Goal: Task Accomplishment & Management: Complete application form

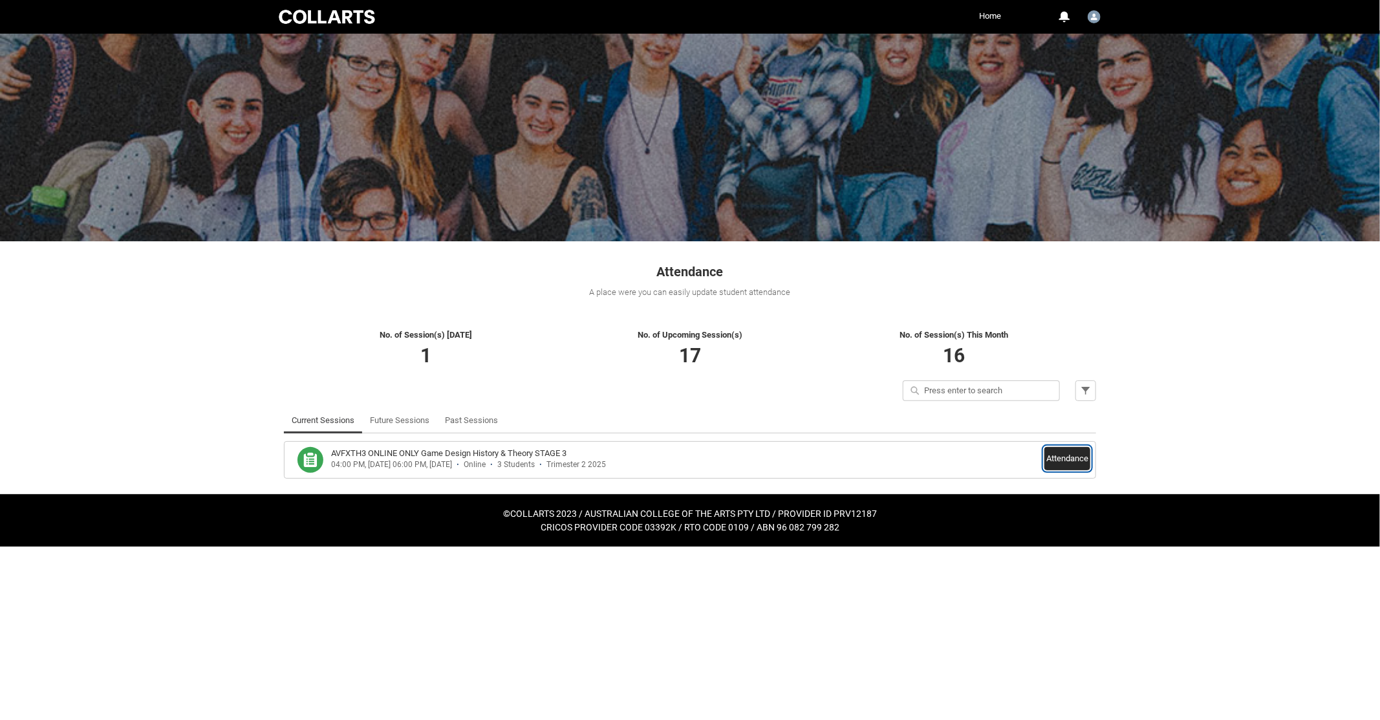
click at [1059, 455] on button "Attendance" at bounding box center [1067, 458] width 46 height 23
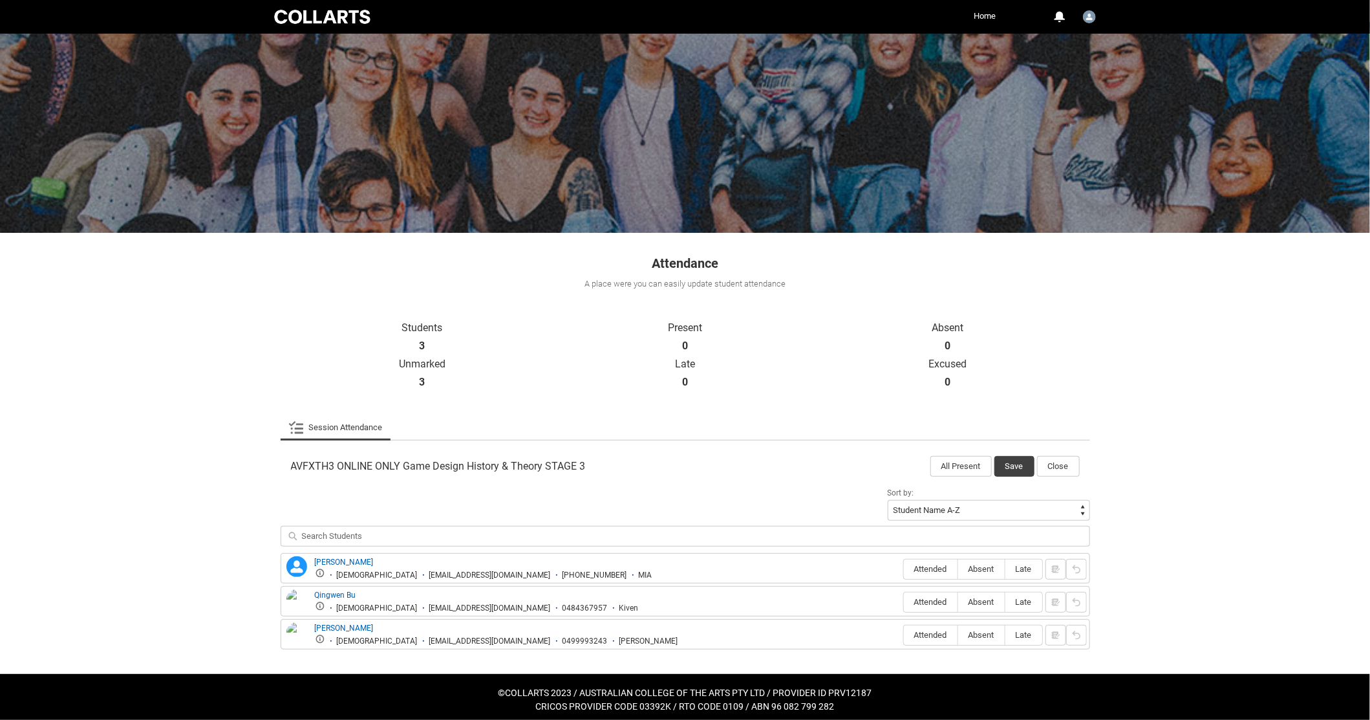
scroll to position [11, 0]
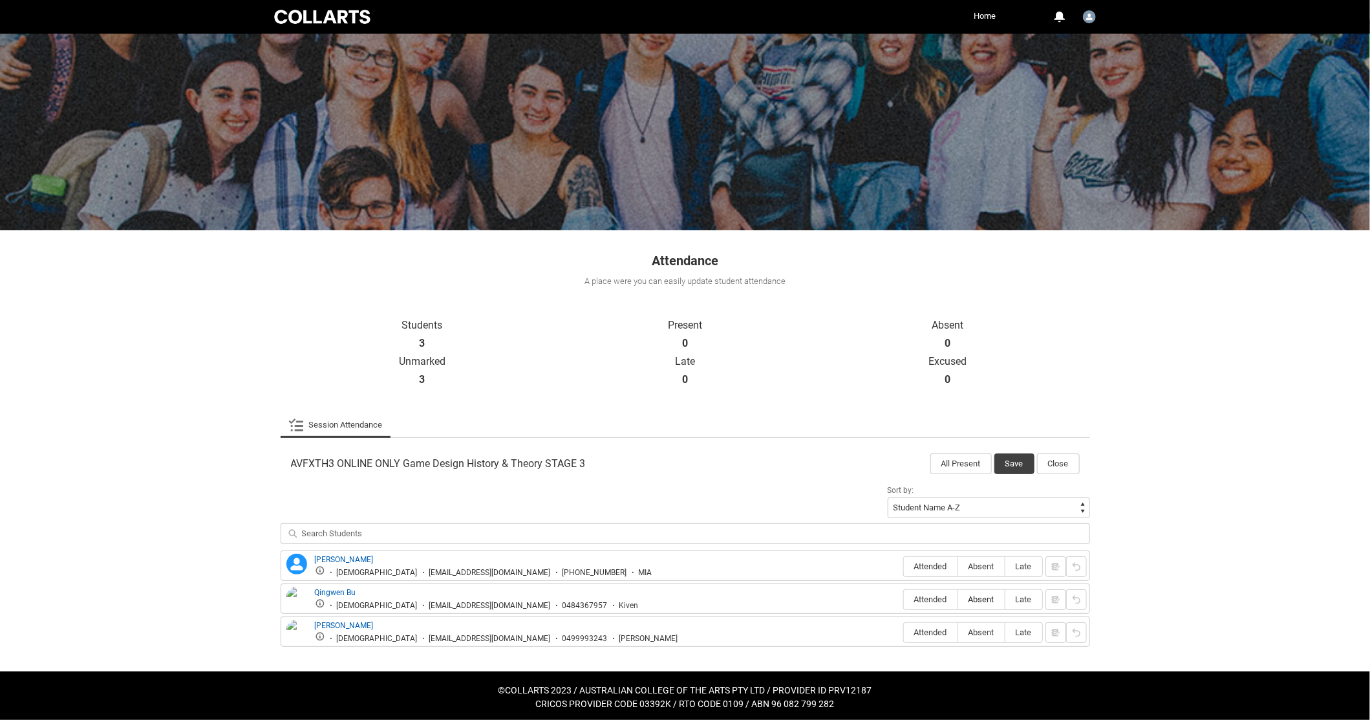
click at [975, 594] on span "Absent" at bounding box center [981, 599] width 47 height 10
click at [958, 599] on input "Absent" at bounding box center [958, 599] width 1 height 1
type lightning-radio-group "Absent"
radio input "true"
click at [934, 565] on span "Attended" at bounding box center [931, 566] width 54 height 10
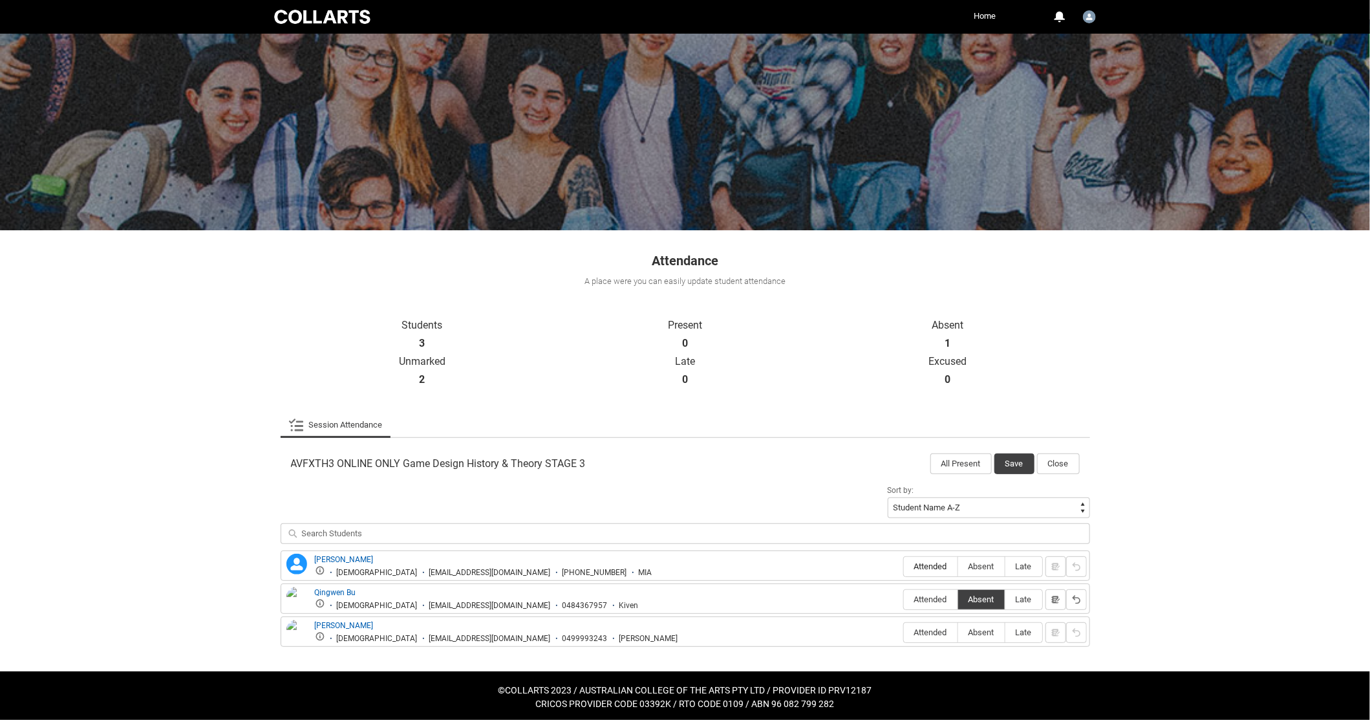
click at [904, 566] on input "Attended" at bounding box center [903, 566] width 1 height 1
type lightning-radio-group "Attended"
radio input "true"
click at [919, 627] on span "Attended" at bounding box center [931, 632] width 54 height 10
click at [904, 632] on input "Attended" at bounding box center [903, 632] width 1 height 1
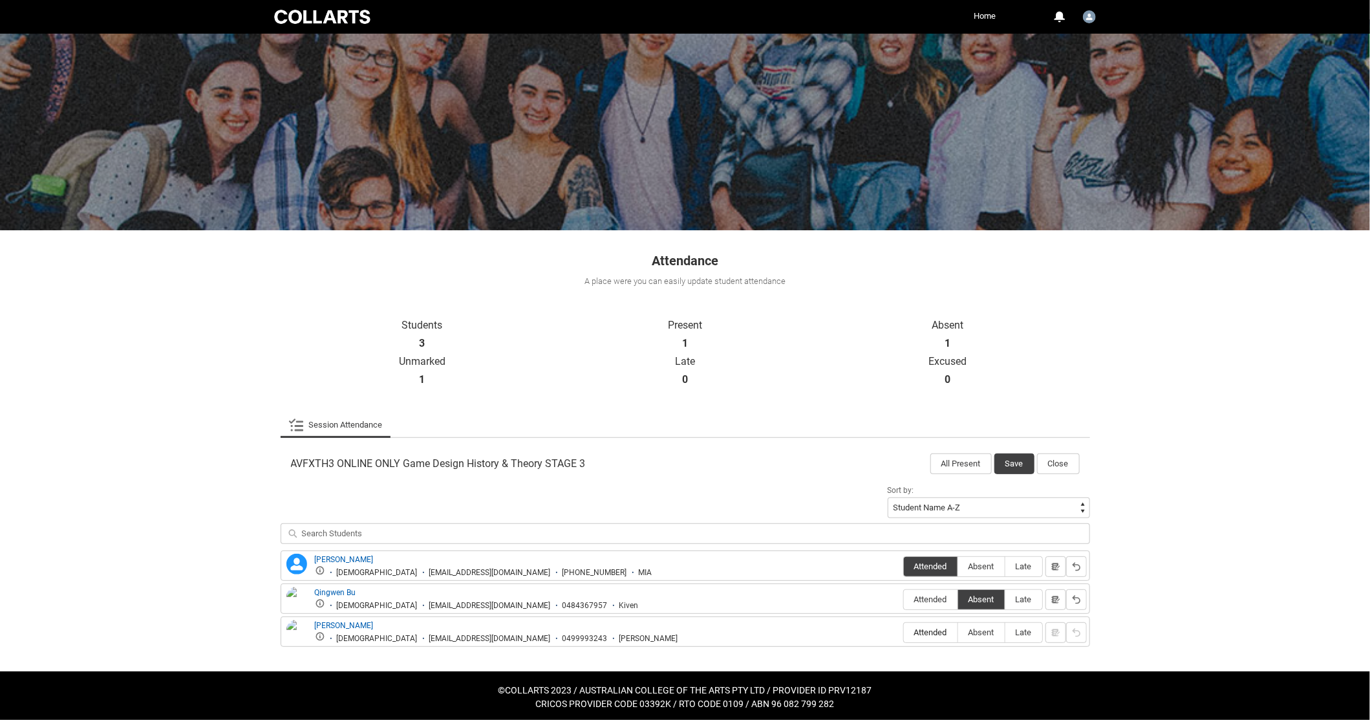
type lightning-radio-group "Attended"
radio input "true"
click at [1017, 462] on button "Save" at bounding box center [1015, 463] width 40 height 21
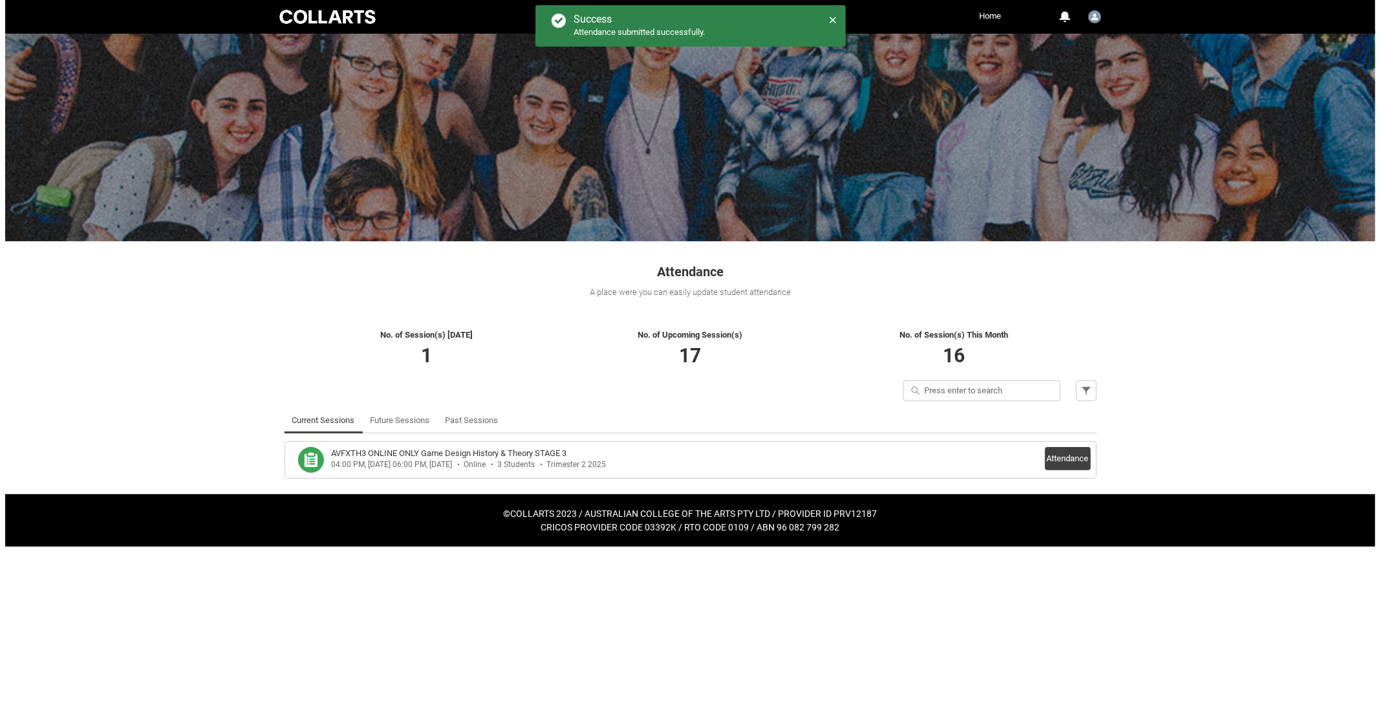
scroll to position [0, 0]
